Goal: Book appointment/travel/reservation

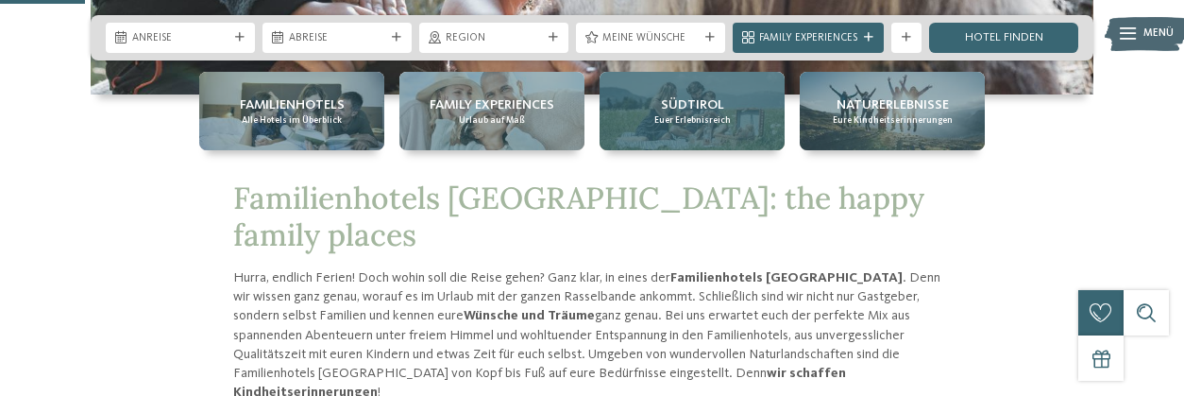
scroll to position [472, 0]
click at [708, 98] on span "Südtirol" at bounding box center [692, 104] width 63 height 19
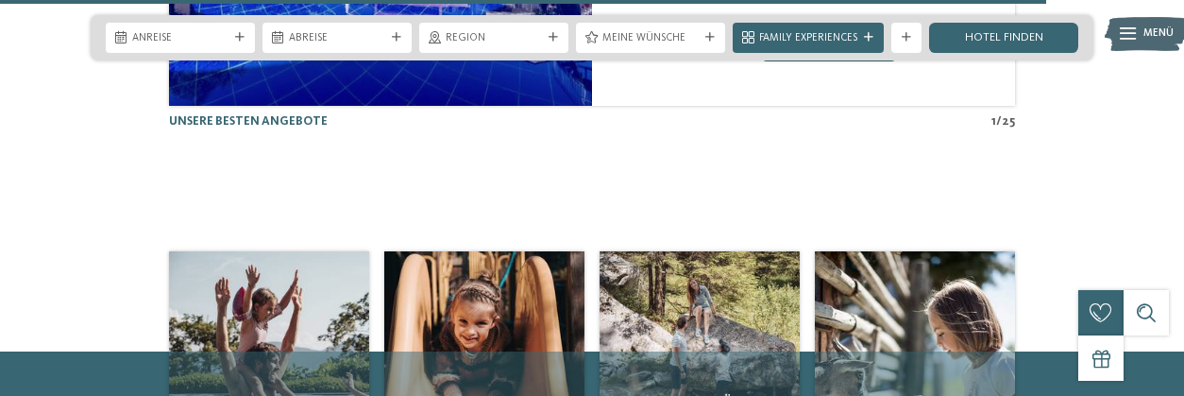
scroll to position [3778, 0]
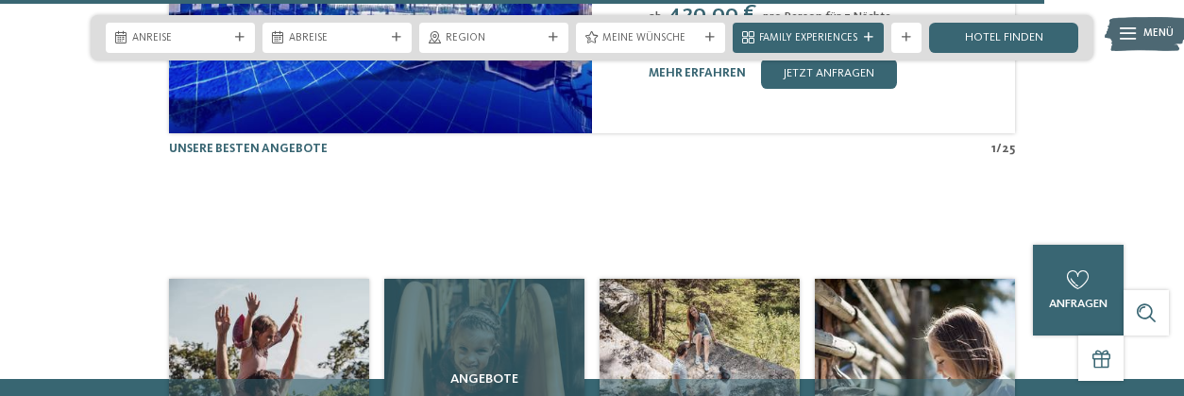
click at [502, 279] on div "Angebote" at bounding box center [484, 379] width 200 height 200
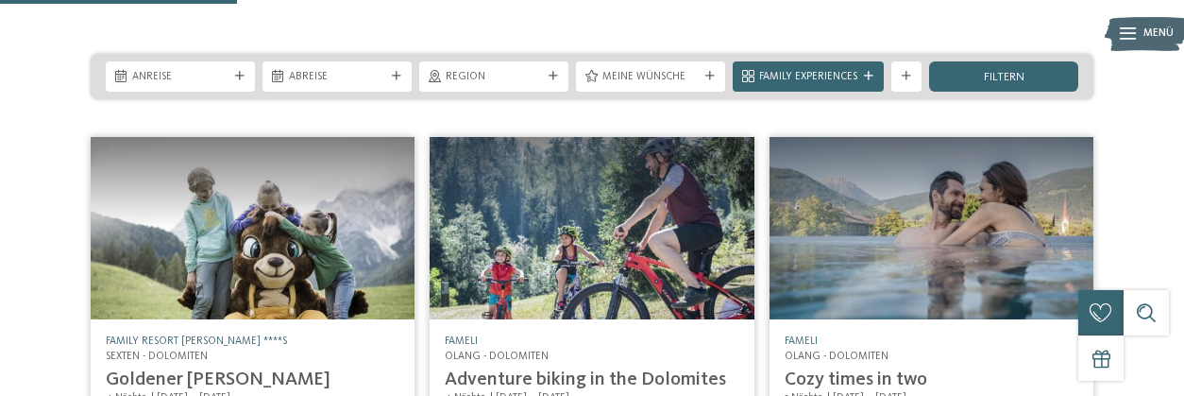
scroll to position [189, 0]
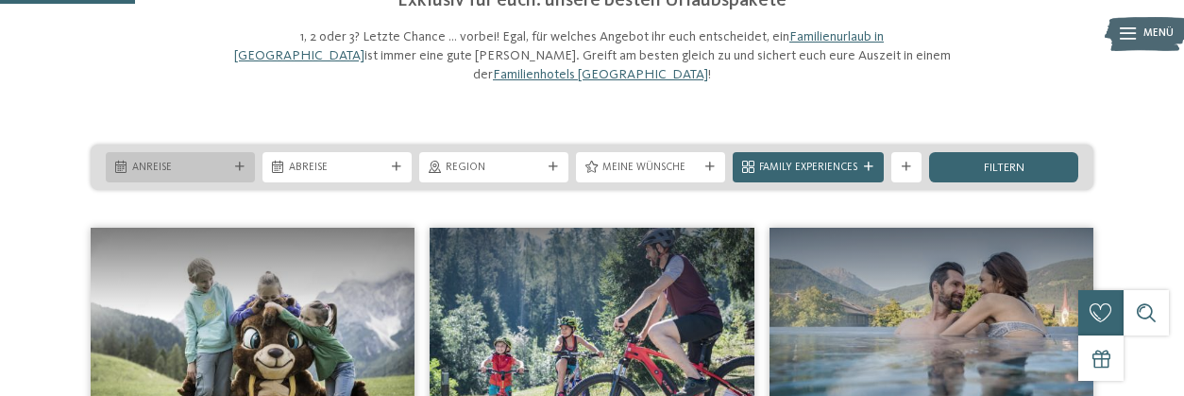
click at [242, 152] on div "Anreise" at bounding box center [180, 167] width 149 height 30
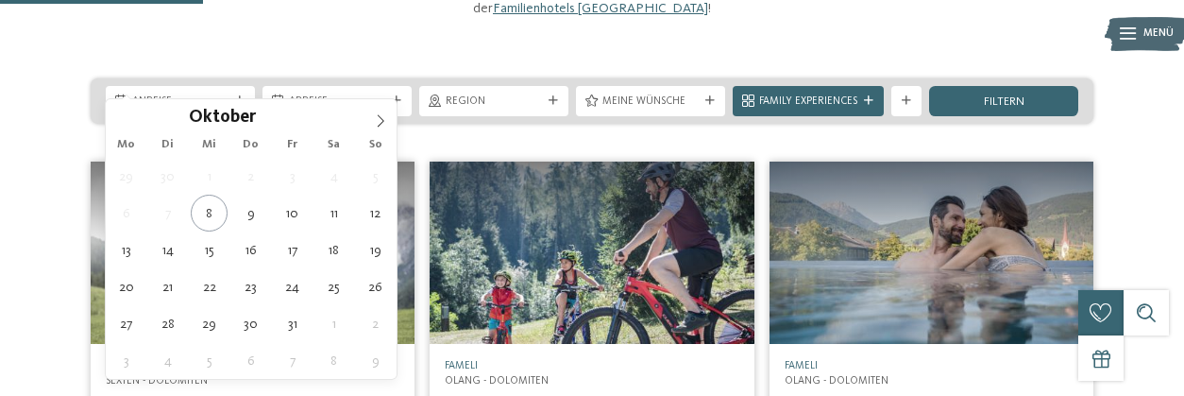
scroll to position [283, 0]
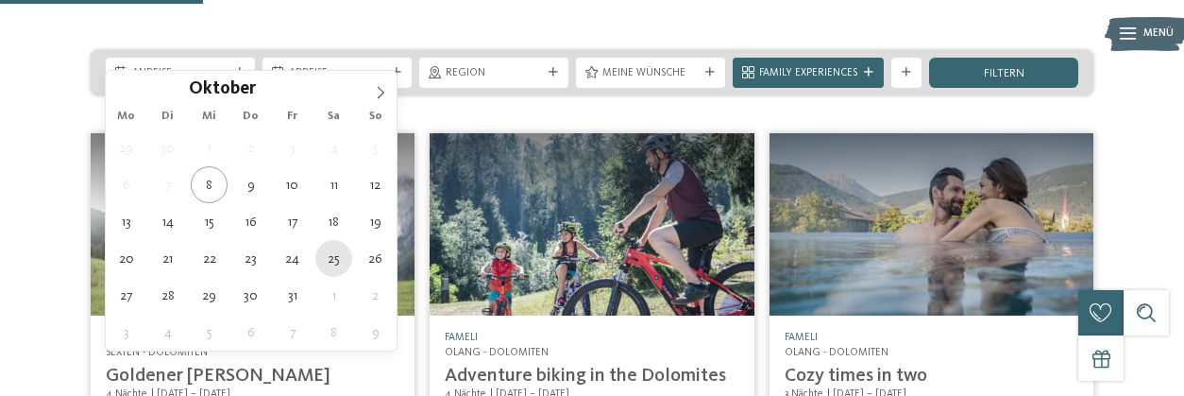
type div "25.10.2025"
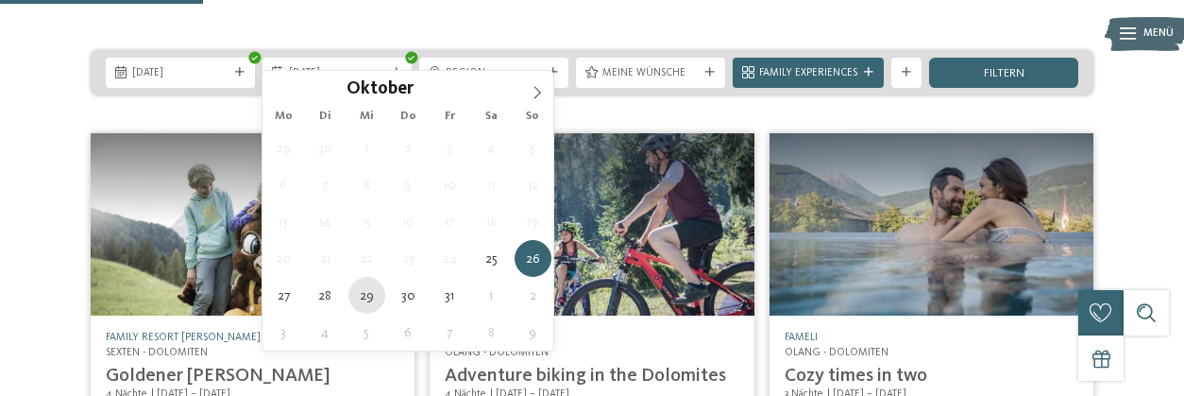
type div "29.10.2025"
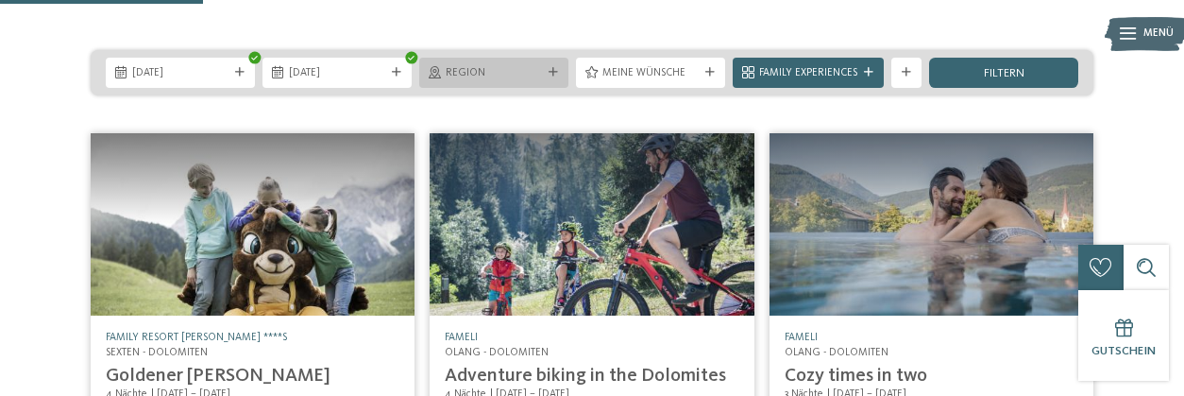
click at [565, 58] on div "Region" at bounding box center [493, 73] width 149 height 30
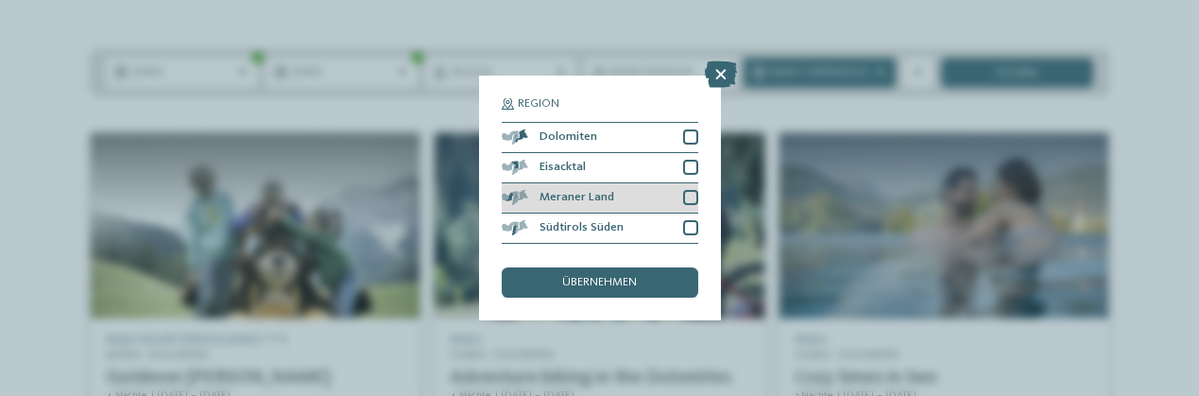
click at [683, 200] on div at bounding box center [690, 197] width 15 height 15
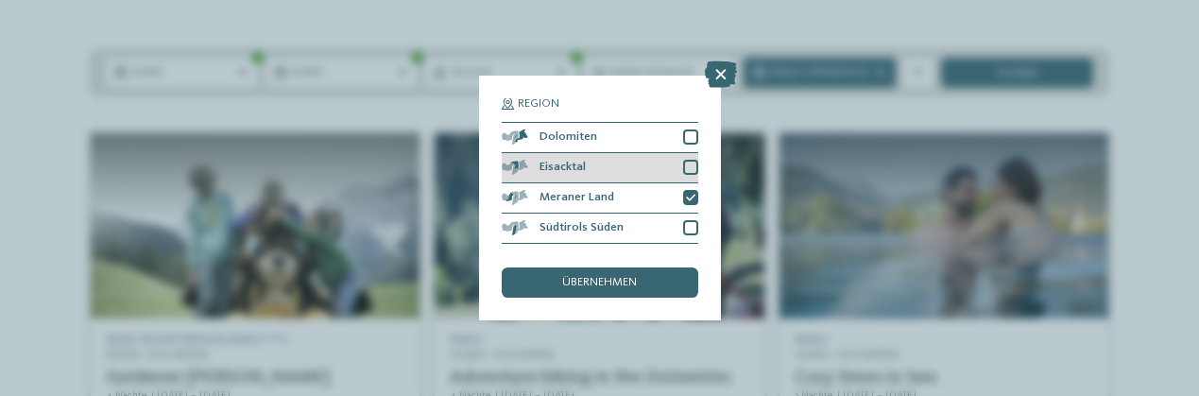
click at [684, 179] on div "Eisacktal" at bounding box center [600, 168] width 196 height 30
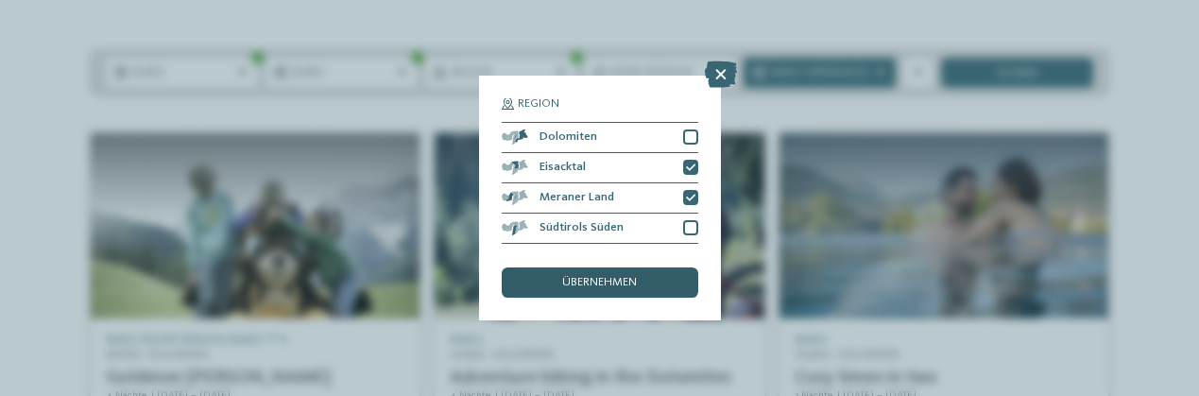
click at [593, 278] on span "übernehmen" at bounding box center [599, 283] width 75 height 12
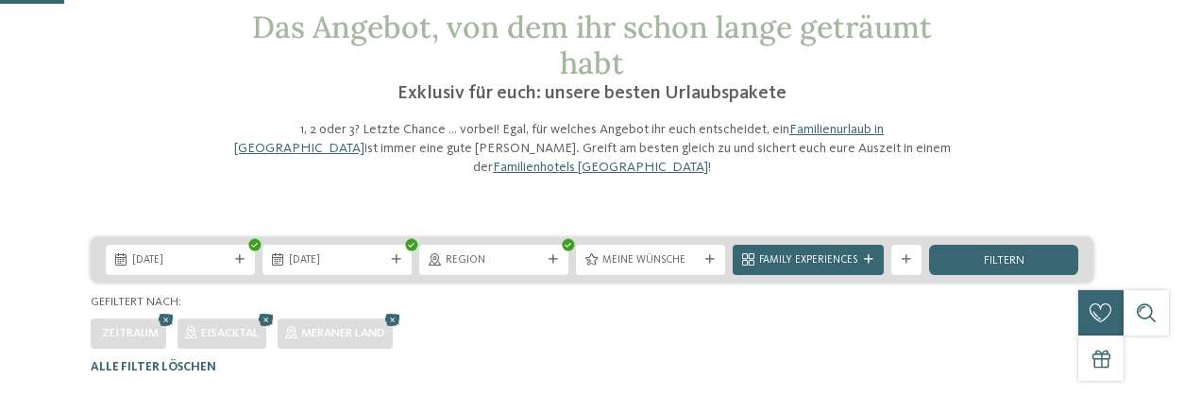
scroll to position [94, 0]
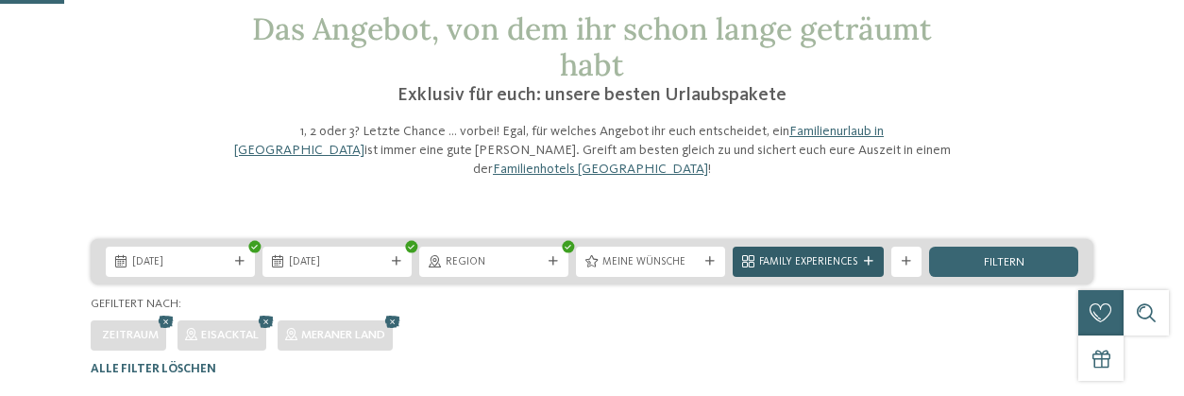
click at [872, 257] on icon at bounding box center [868, 261] width 9 height 9
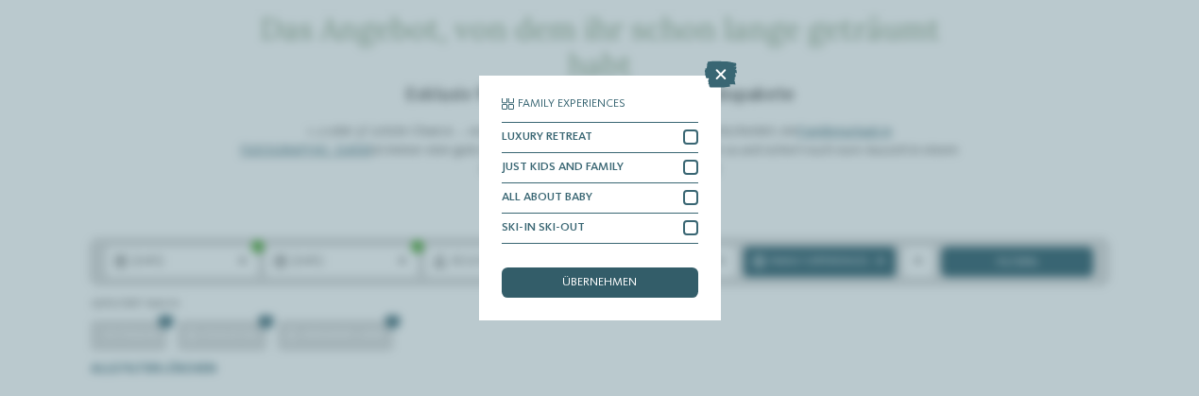
click at [608, 281] on span "übernehmen" at bounding box center [599, 283] width 75 height 12
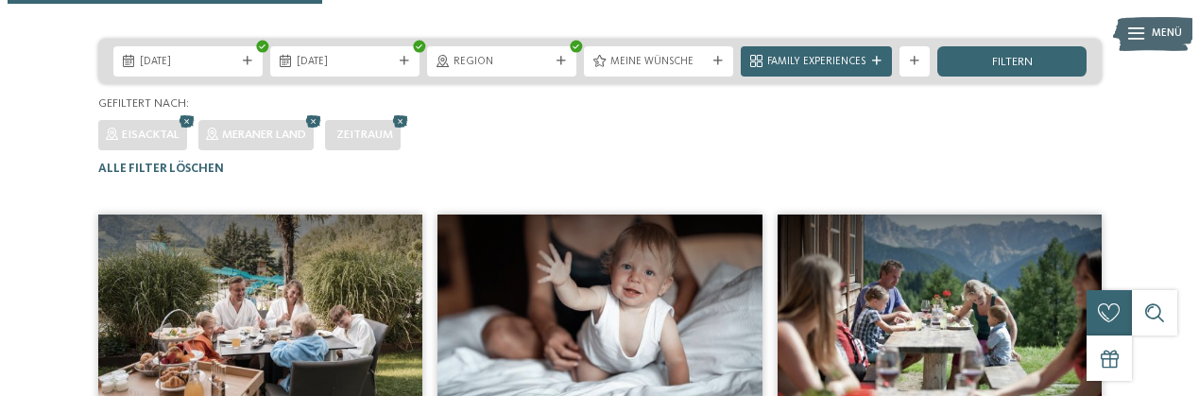
scroll to position [472, 0]
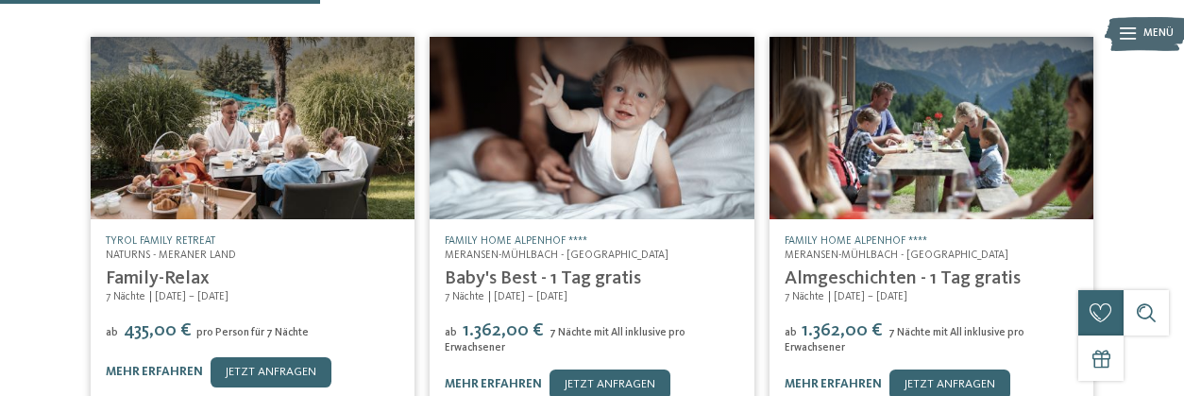
click at [291, 127] on img at bounding box center [253, 128] width 324 height 182
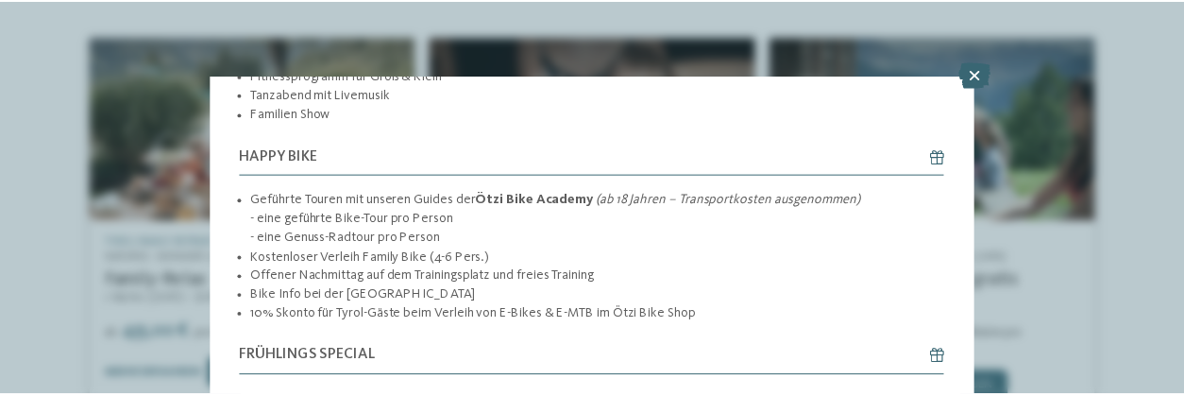
scroll to position [472, 0]
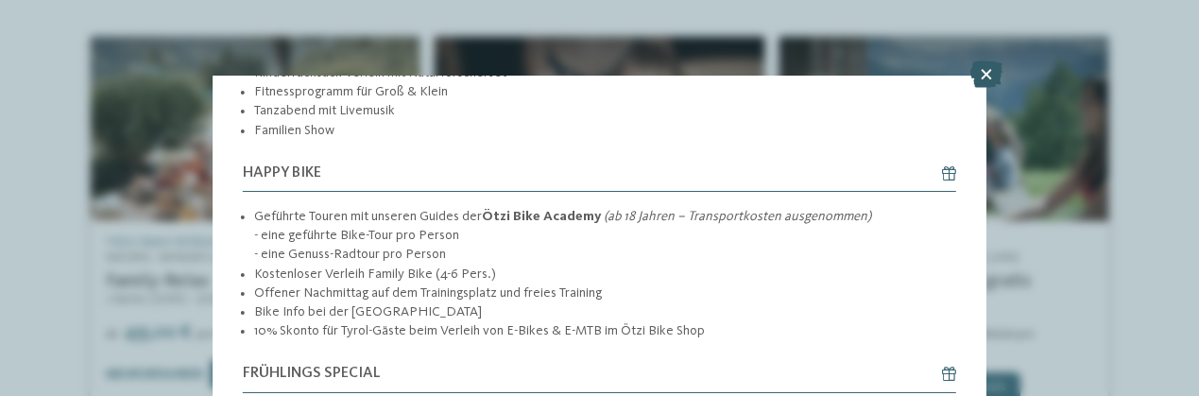
click at [988, 77] on icon at bounding box center [986, 74] width 32 height 26
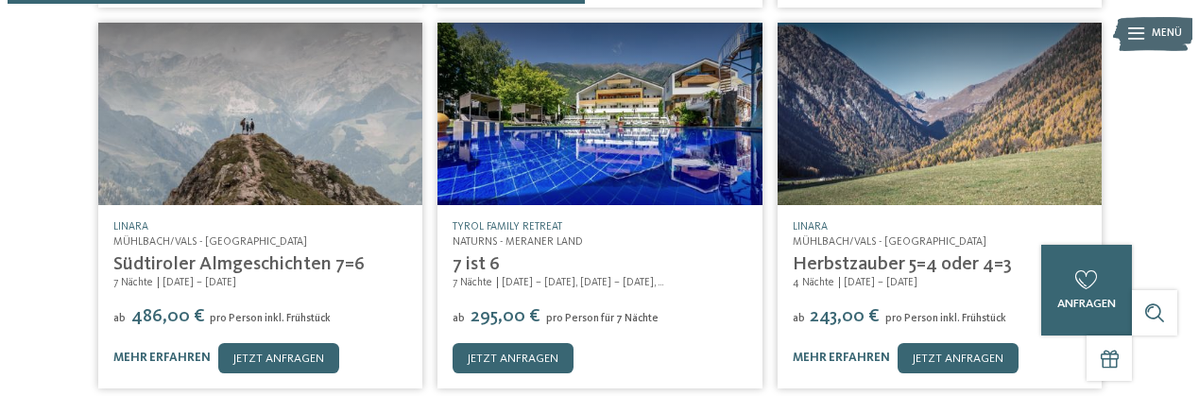
scroll to position [850, 0]
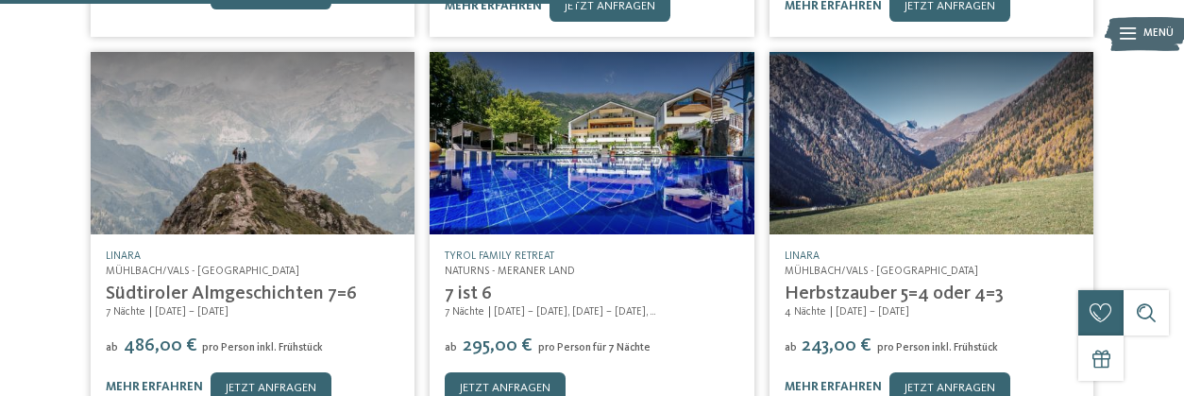
click at [598, 168] on img at bounding box center [592, 143] width 324 height 182
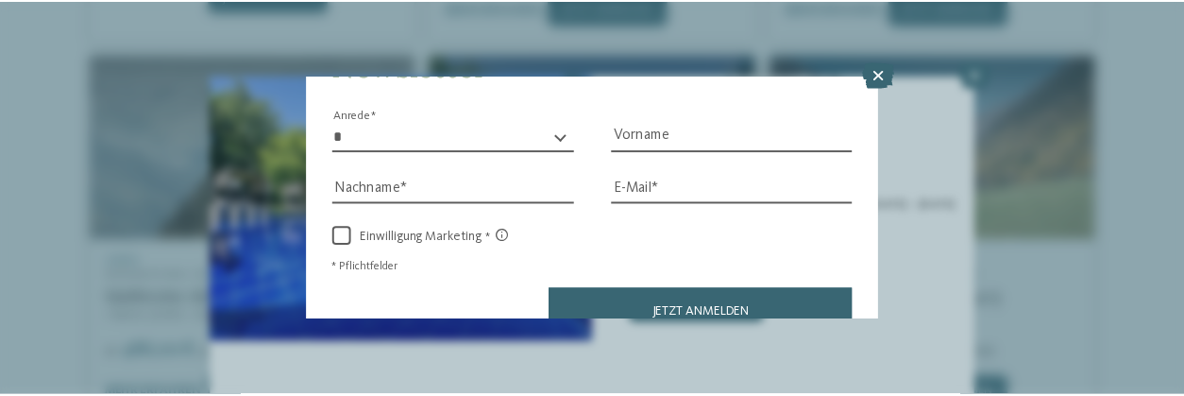
scroll to position [96, 0]
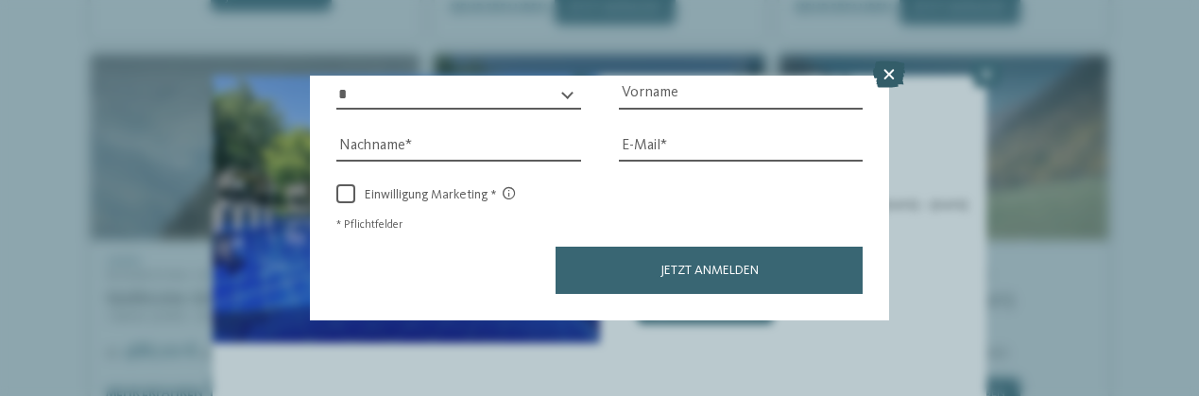
click at [891, 72] on icon at bounding box center [889, 74] width 32 height 26
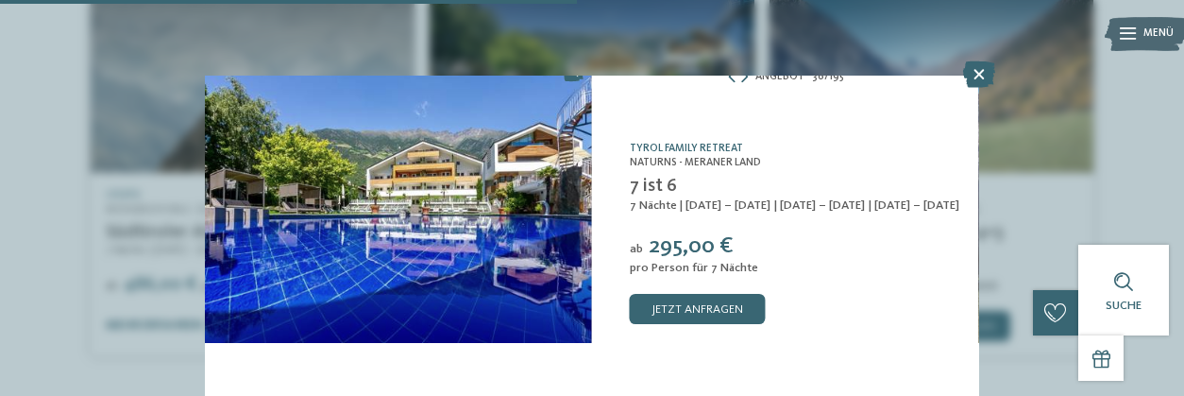
scroll to position [945, 0]
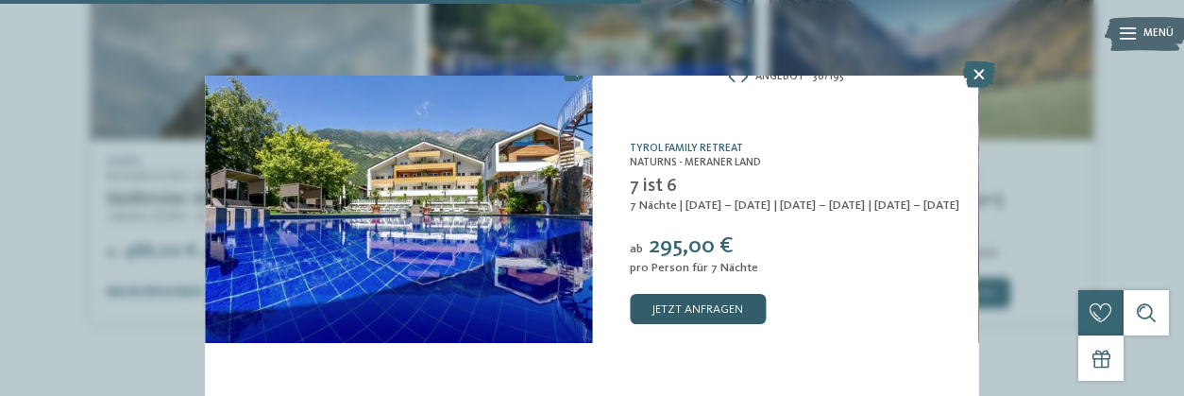
click at [688, 305] on link "jetzt anfragen" at bounding box center [698, 309] width 136 height 30
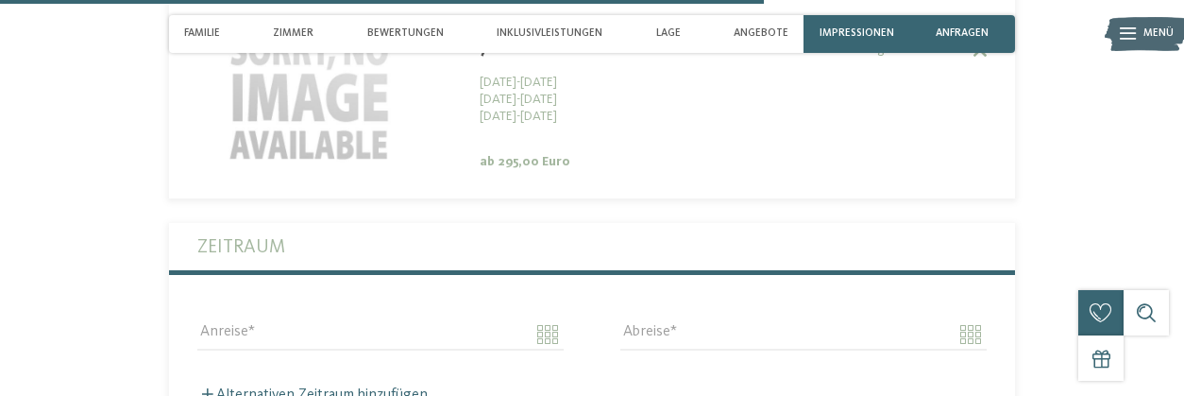
scroll to position [3901, 0]
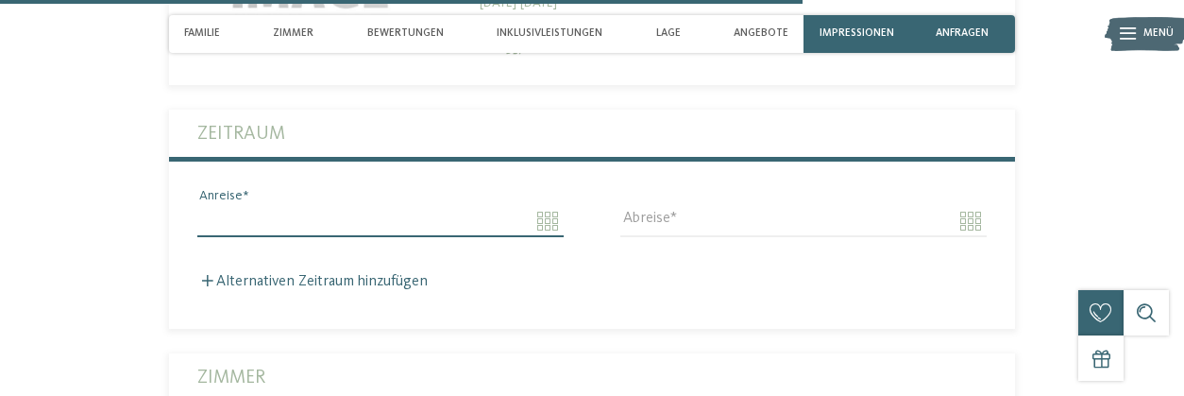
click at [558, 213] on input "Anreise" at bounding box center [380, 221] width 366 height 32
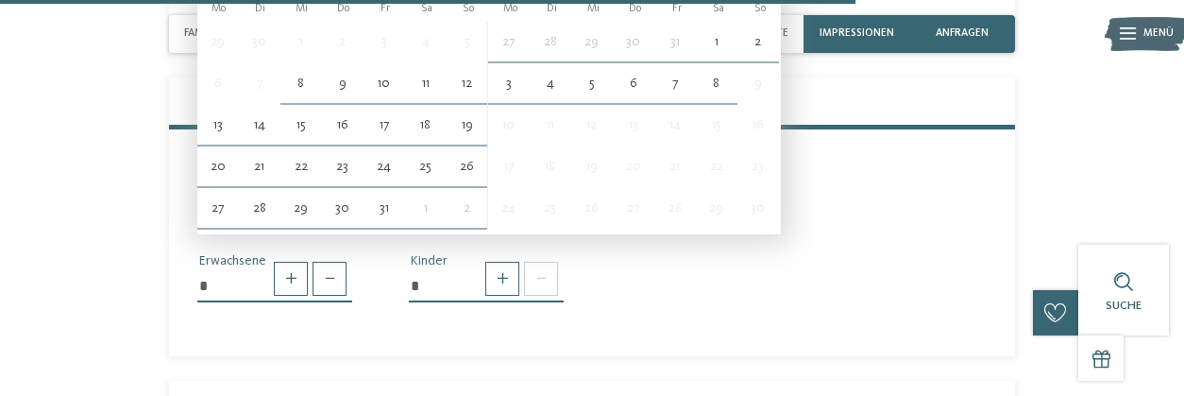
scroll to position [4184, 0]
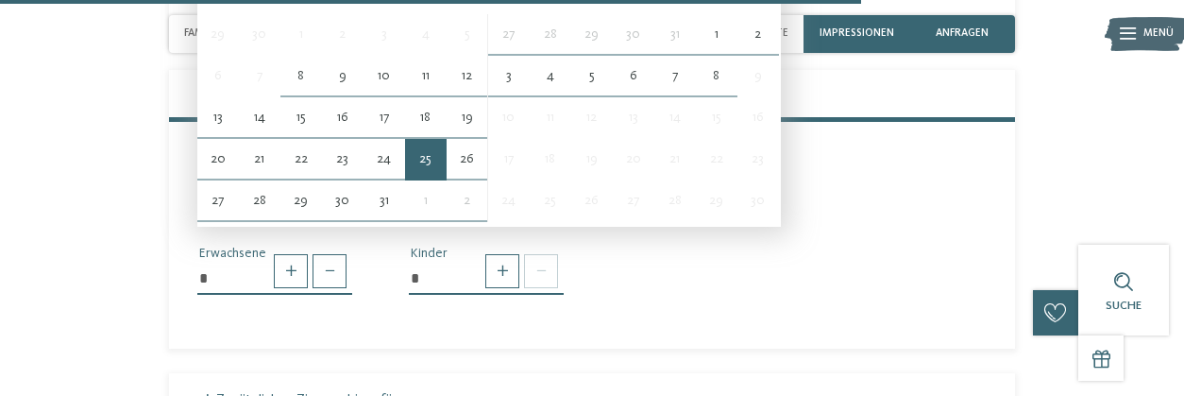
type input "**********"
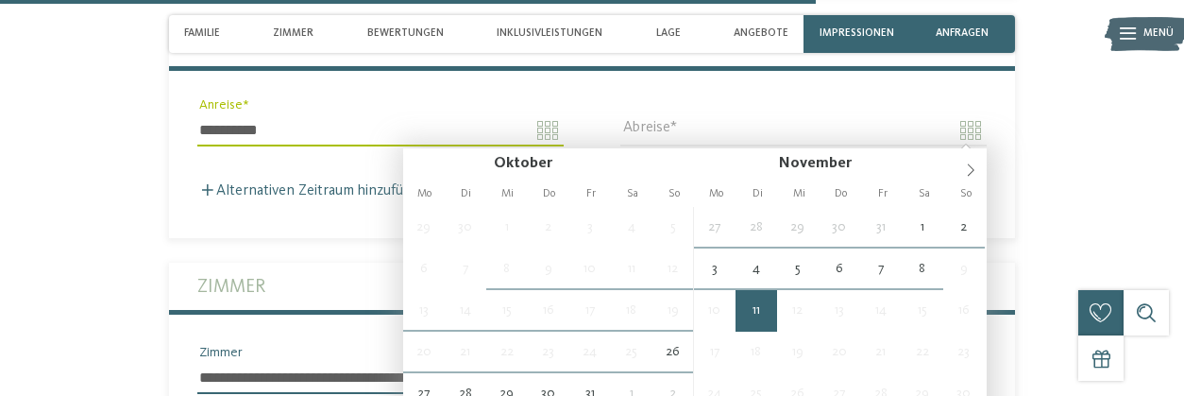
scroll to position [4019, 0]
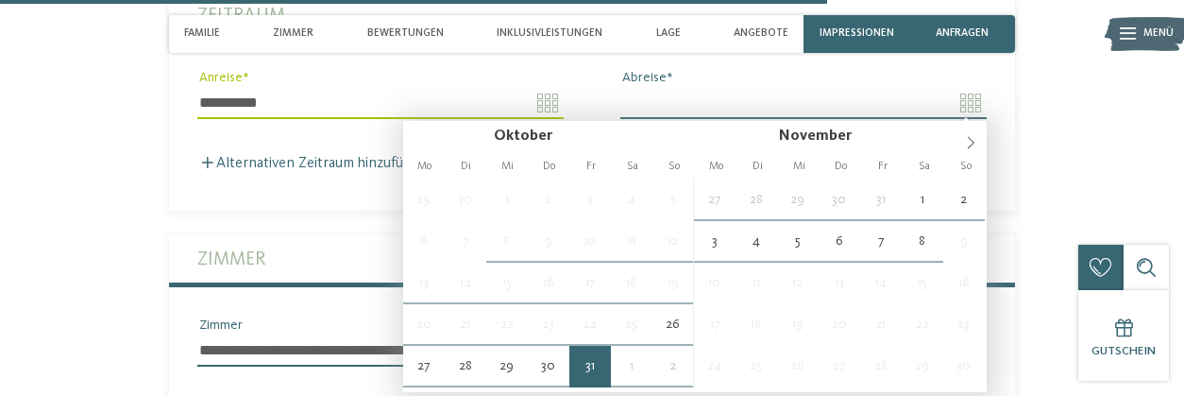
type input "**********"
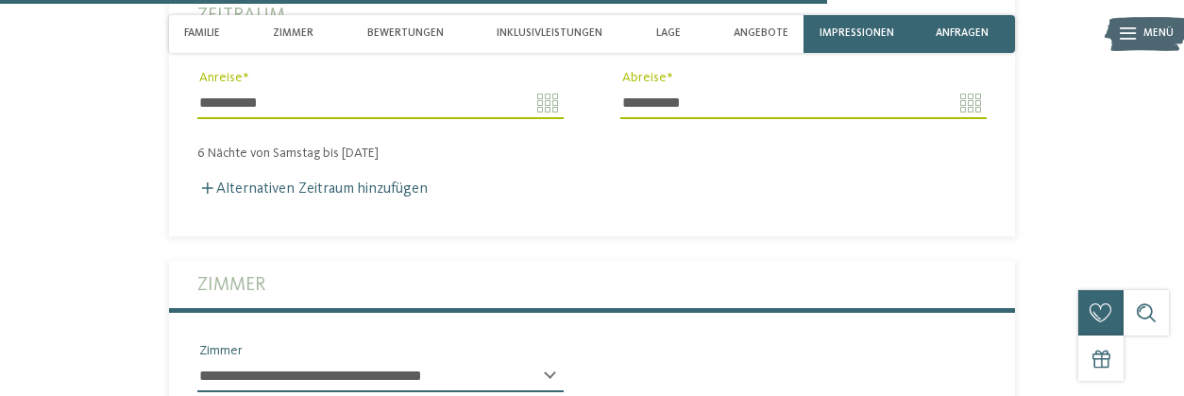
click at [363, 180] on div "Alternativen Zeitraum hinzufügen" at bounding box center [592, 189] width 790 height 18
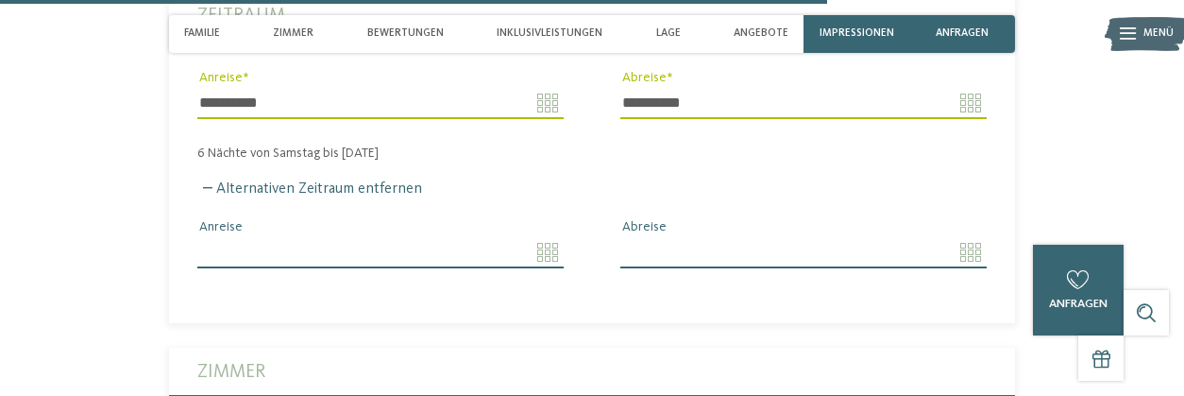
click at [545, 248] on input "Anreise" at bounding box center [380, 252] width 366 height 32
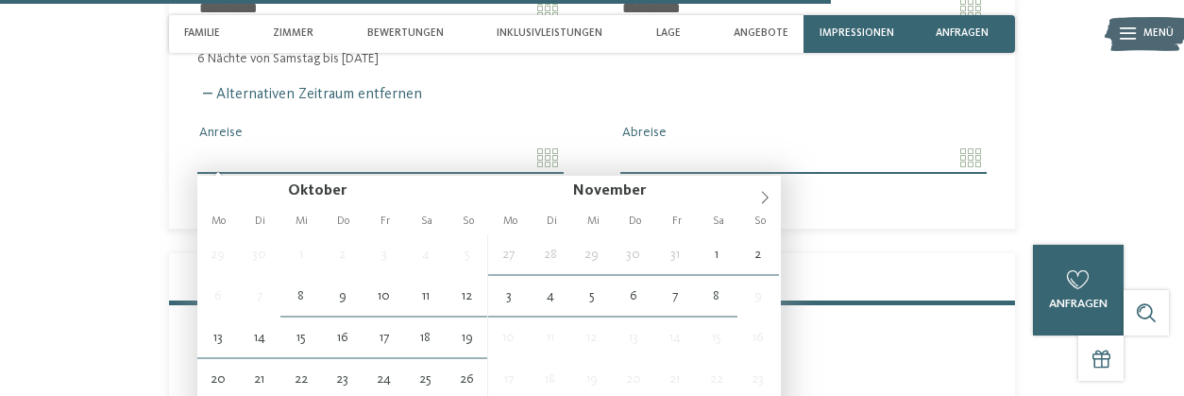
scroll to position [4208, 0]
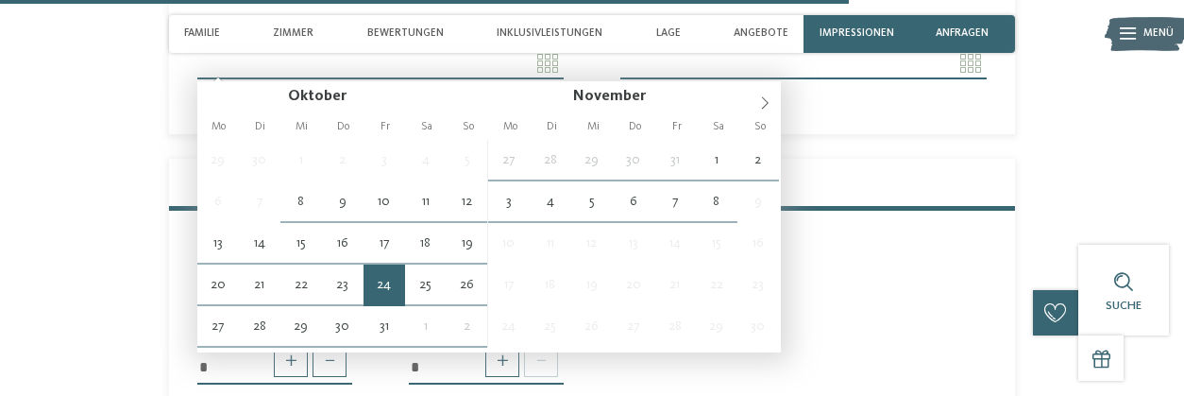
type input "**********"
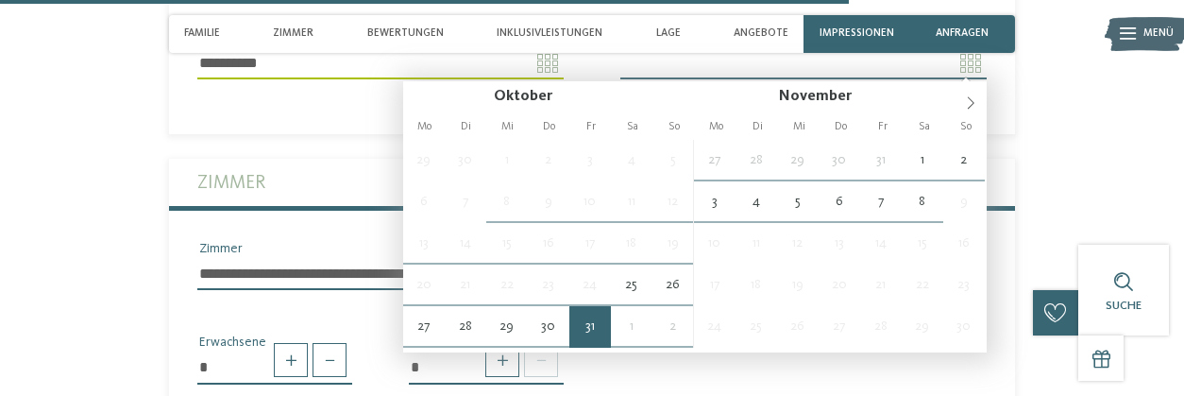
type input "**********"
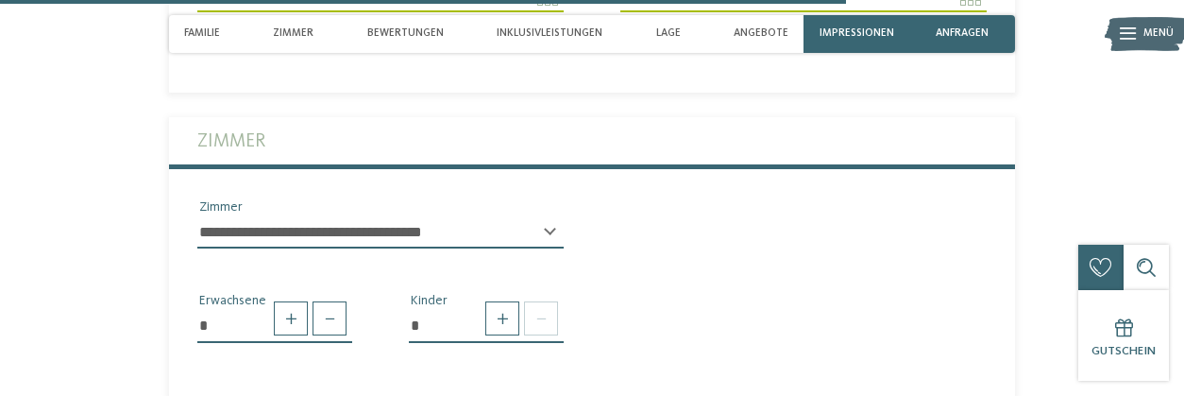
scroll to position [4302, 0]
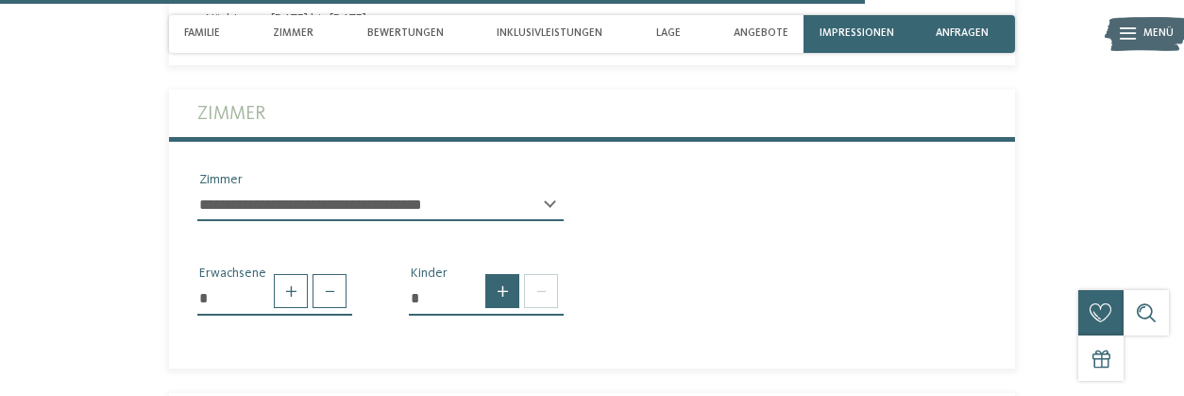
click at [503, 291] on span at bounding box center [502, 291] width 34 height 34
type input "*"
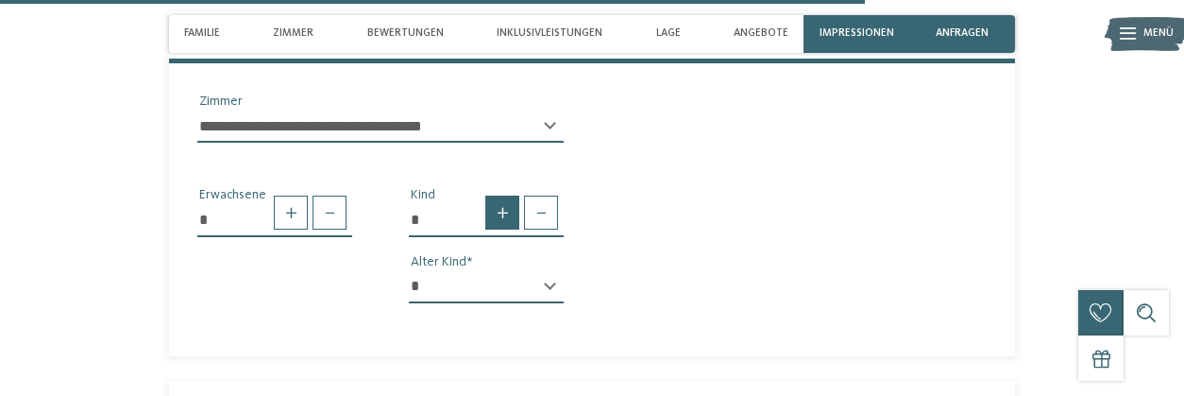
scroll to position [4491, 0]
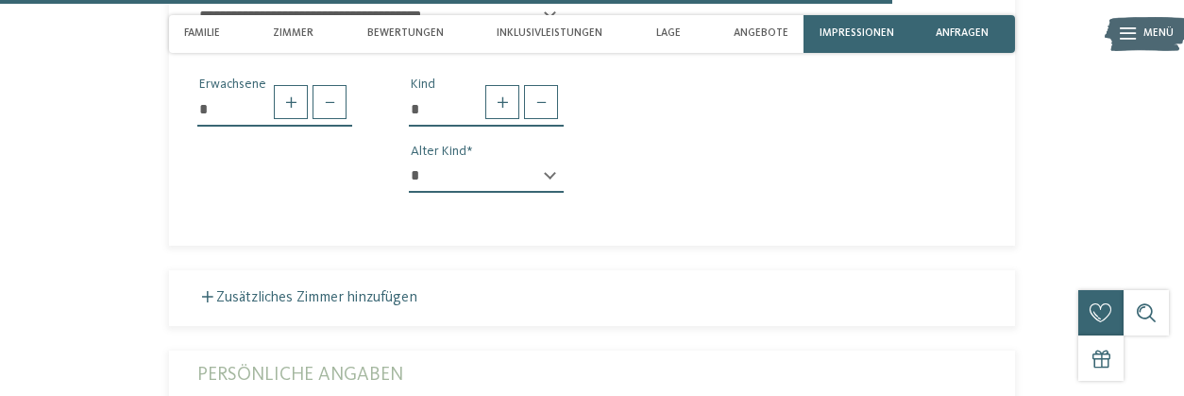
click at [551, 169] on div "* * * * * * * * * * * ** ** ** ** ** ** ** ** Alter Kind" at bounding box center [486, 184] width 155 height 47
click at [550, 178] on div "* * * * * * * * * * * ** ** ** ** ** ** ** ** Alter Kind" at bounding box center [486, 184] width 155 height 47
click at [455, 179] on select "* * * * * * * * * * * ** ** ** ** ** ** ** **" at bounding box center [486, 177] width 155 height 32
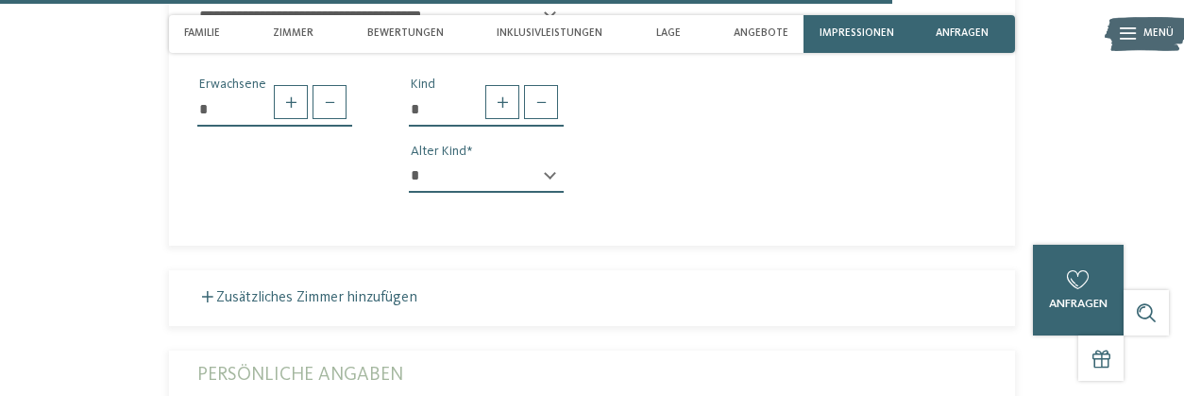
select select "*"
click at [409, 161] on select "* * * * * * * * * * * ** ** ** ** ** ** ** **" at bounding box center [486, 177] width 155 height 32
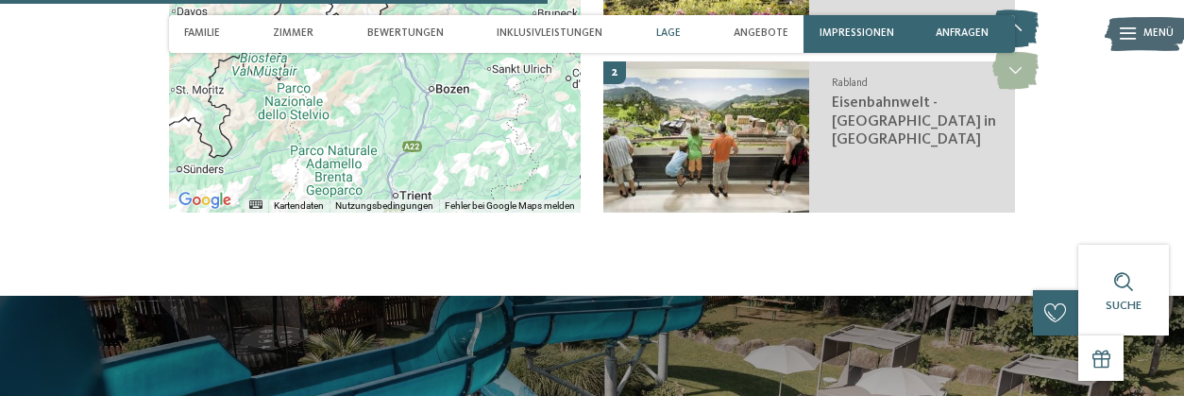
scroll to position [2791, 0]
